Goal: Use online tool/utility: Utilize a website feature to perform a specific function

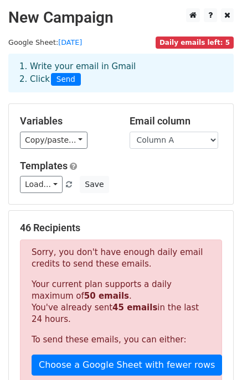
scroll to position [111, 0]
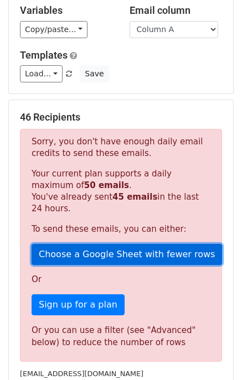
click at [78, 257] on link "Choose a Google Sheet with fewer rows" at bounding box center [127, 254] width 190 height 21
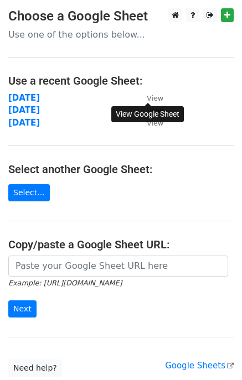
click at [158, 99] on small "View" at bounding box center [155, 98] width 17 height 8
click at [27, 190] on link "Select..." at bounding box center [28, 192] width 41 height 17
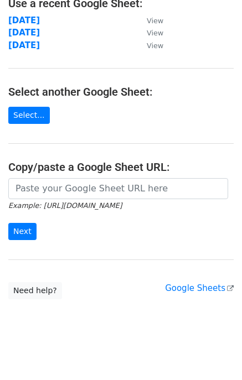
scroll to position [82, 0]
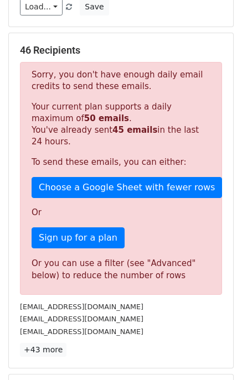
scroll to position [277, 0]
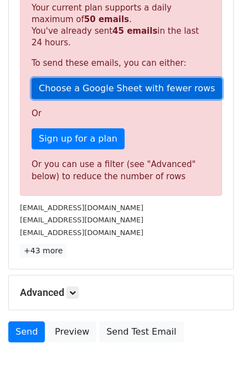
click at [72, 82] on link "Choose a Google Sheet with fewer rows" at bounding box center [127, 88] width 190 height 21
